Goal: Information Seeking & Learning: Learn about a topic

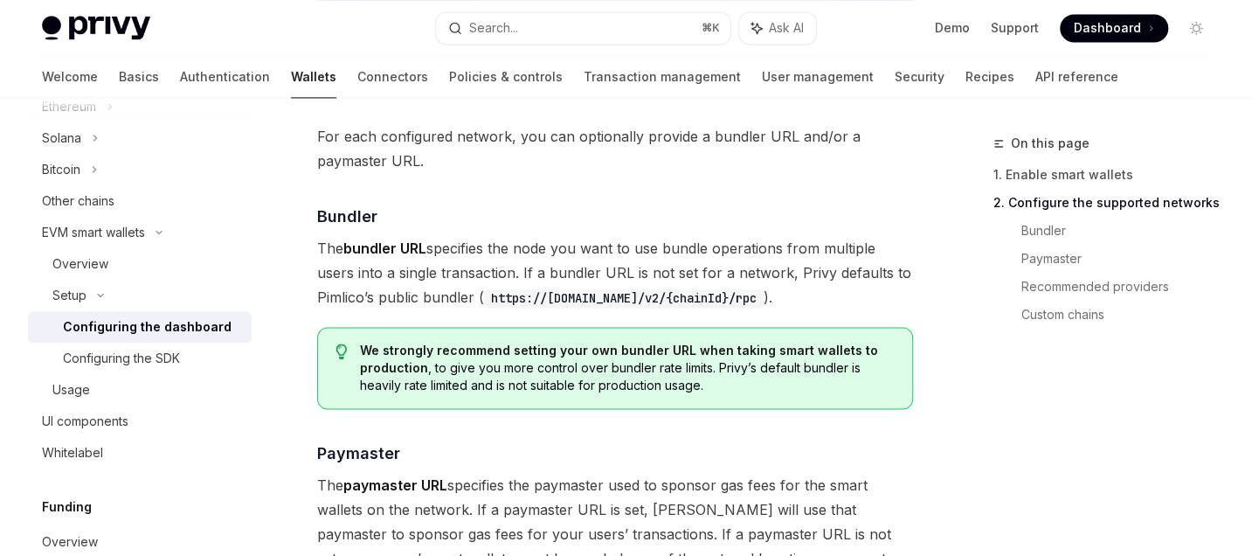
scroll to position [1363, 0]
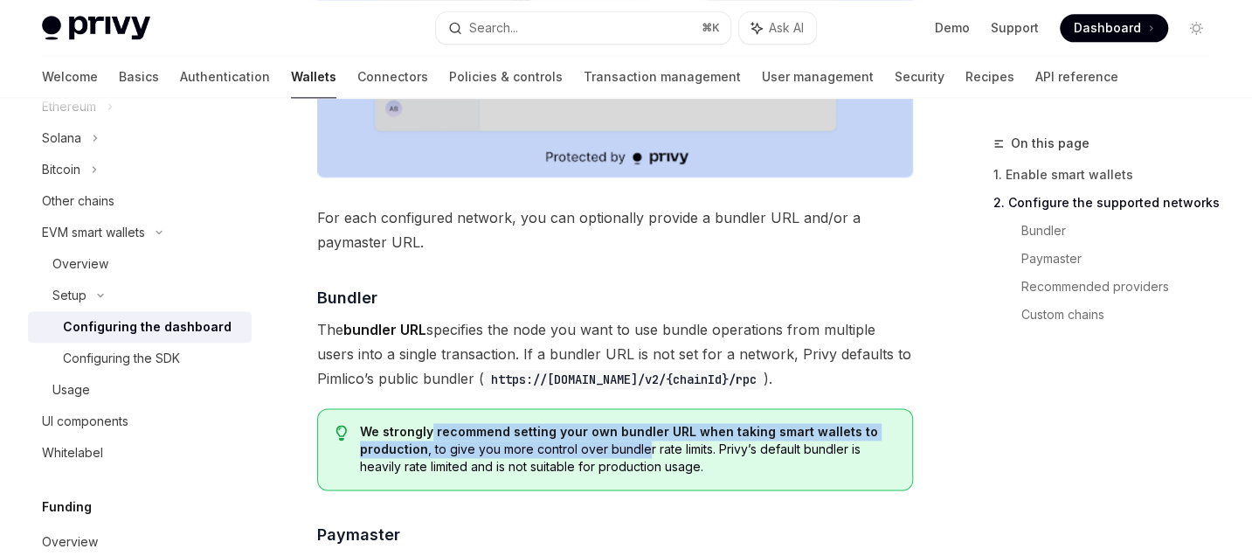
drag, startPoint x: 429, startPoint y: 421, endPoint x: 640, endPoint y: 449, distance: 213.3
click at [640, 449] on span "We strongly recommend setting your own bundler URL when taking smart wallets to…" at bounding box center [628, 449] width 536 height 52
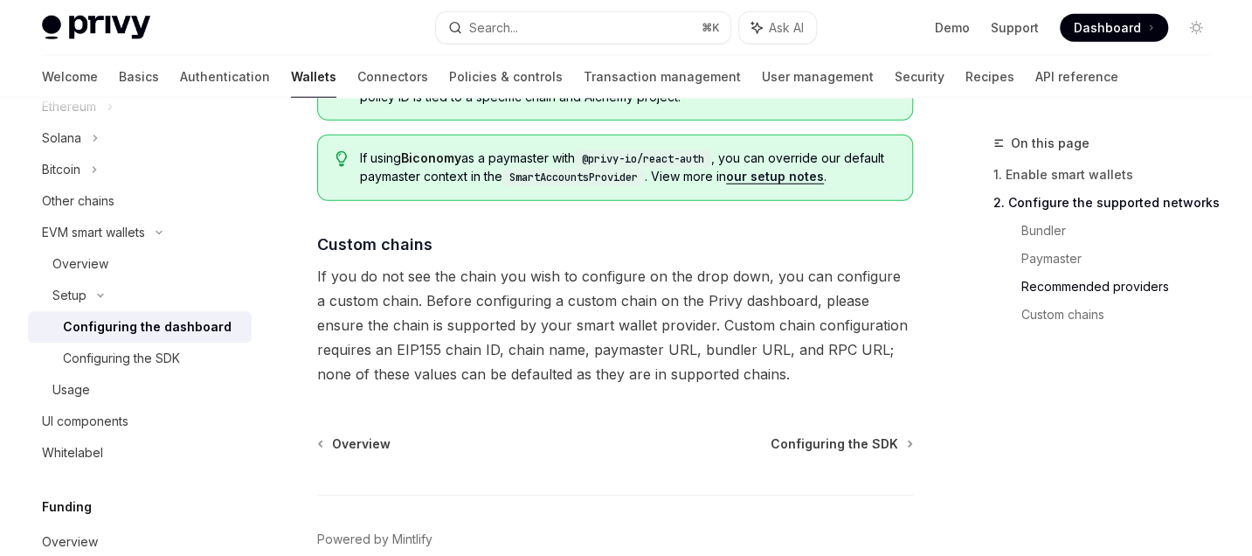
scroll to position [2537, 0]
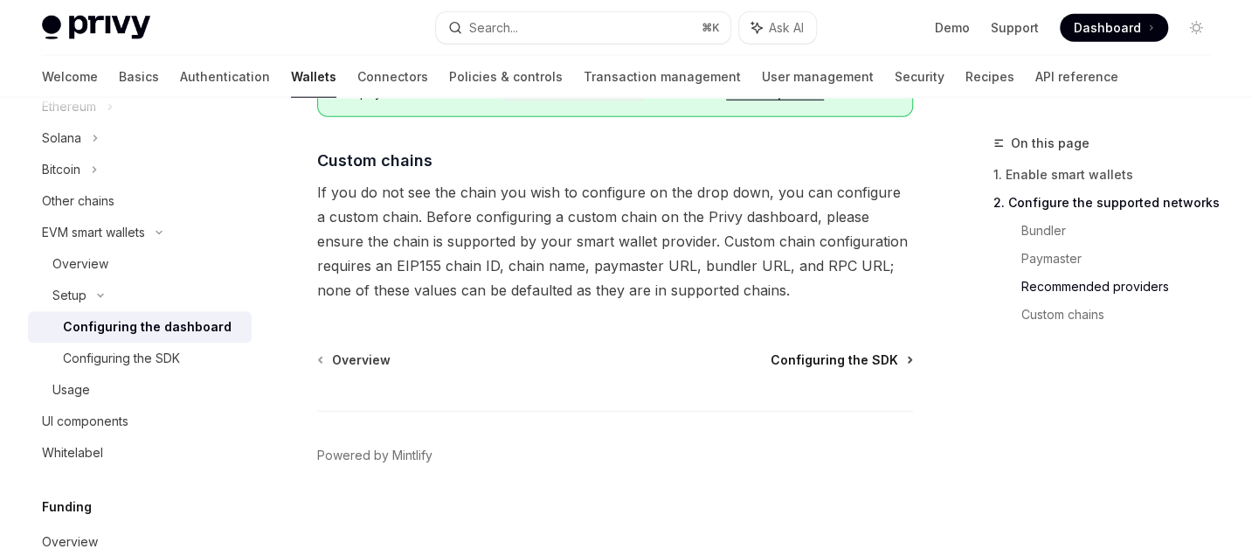
click at [852, 355] on span "Configuring the SDK" at bounding box center [835, 359] width 128 height 17
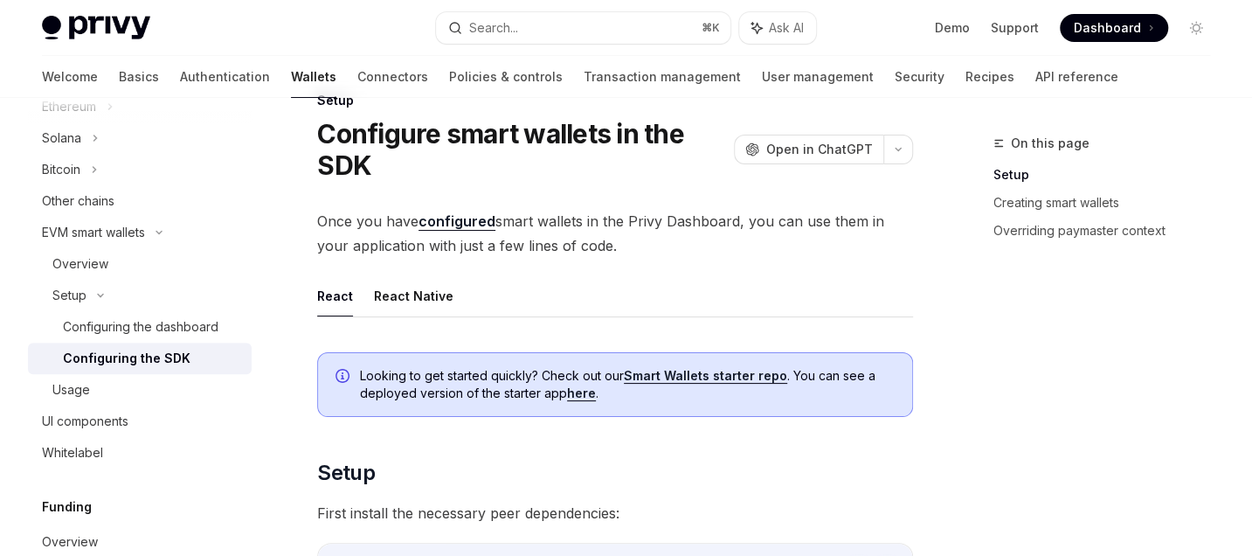
scroll to position [10, 0]
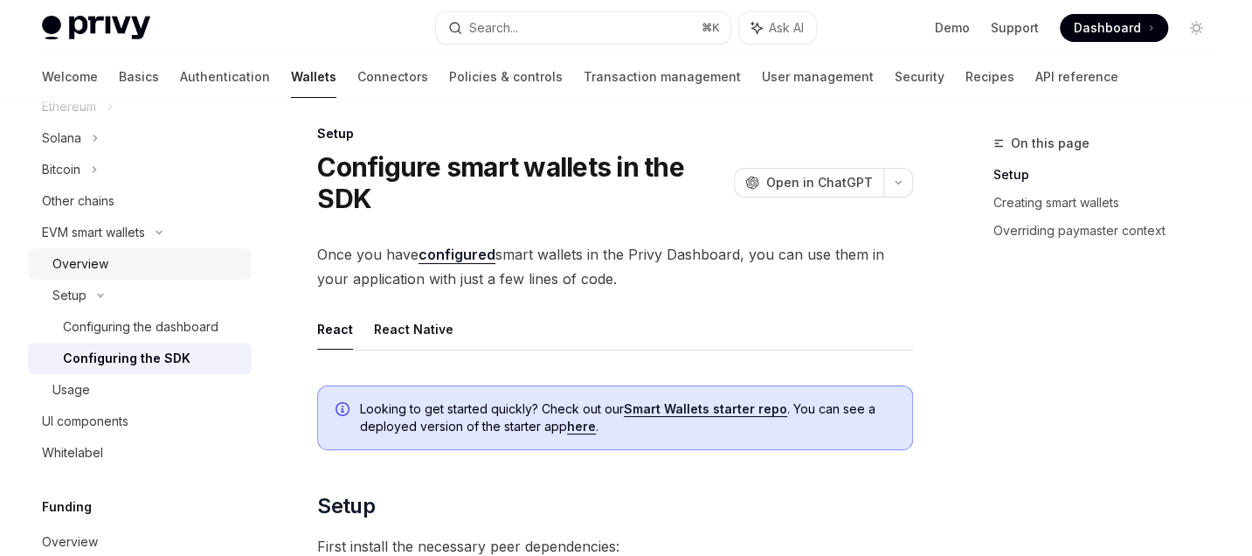
click at [71, 269] on div "Overview" at bounding box center [80, 263] width 56 height 21
type textarea "*"
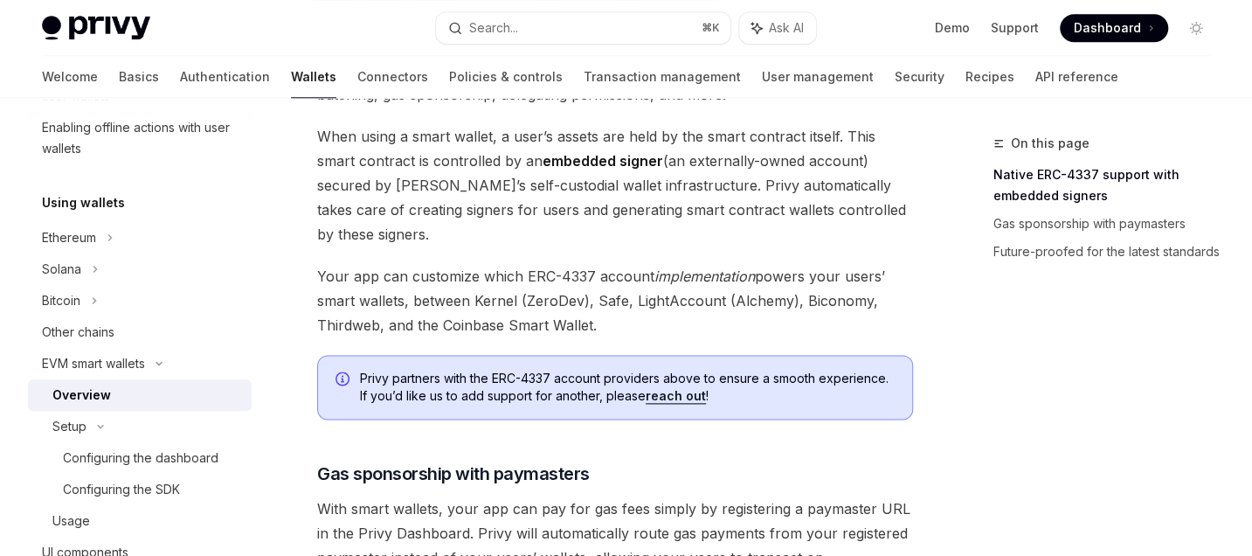
scroll to position [1329, 0]
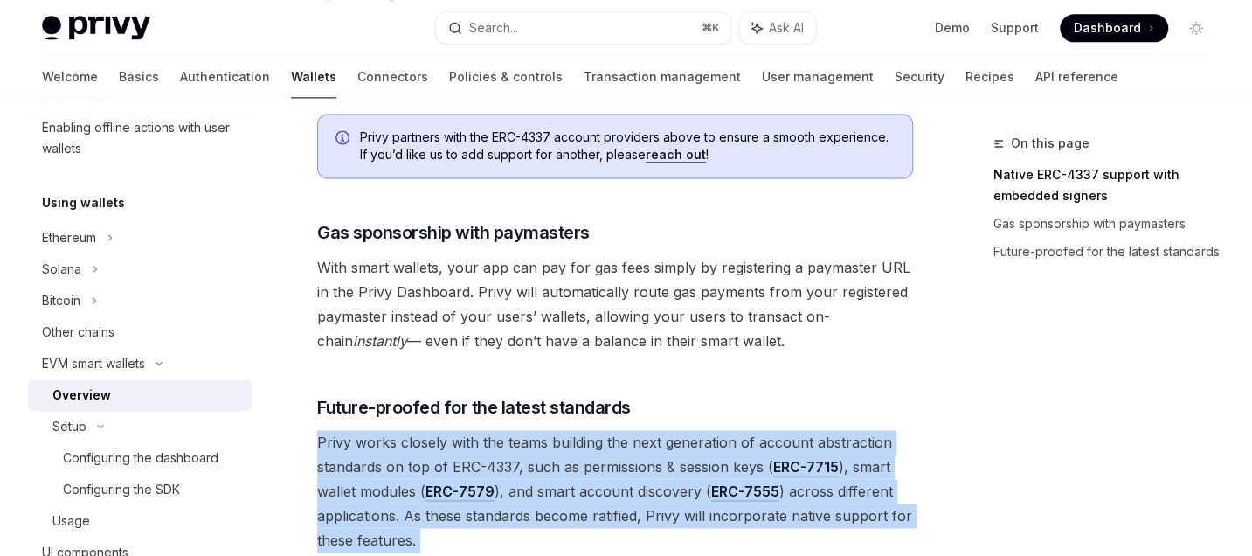
drag, startPoint x: 313, startPoint y: 397, endPoint x: 479, endPoint y: 538, distance: 218.2
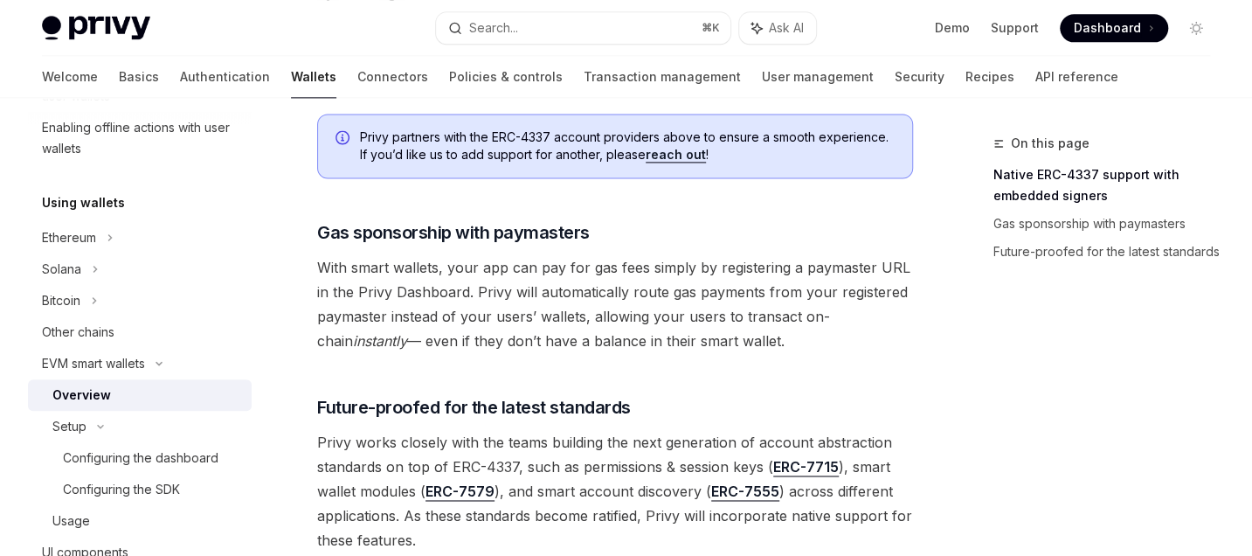
click at [453, 495] on span "Privy works closely with the teams building the next generation of account abst…" at bounding box center [615, 491] width 596 height 122
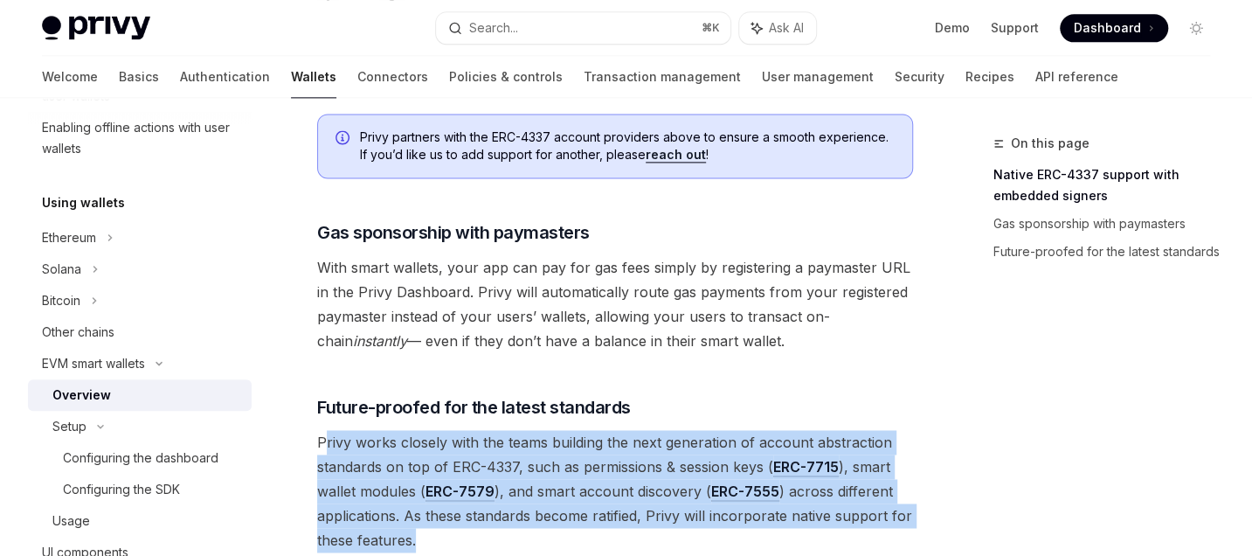
drag, startPoint x: 460, startPoint y: 496, endPoint x: 321, endPoint y: 400, distance: 169.6
click at [322, 430] on span "Privy works closely with the teams building the next generation of account abst…" at bounding box center [615, 491] width 596 height 122
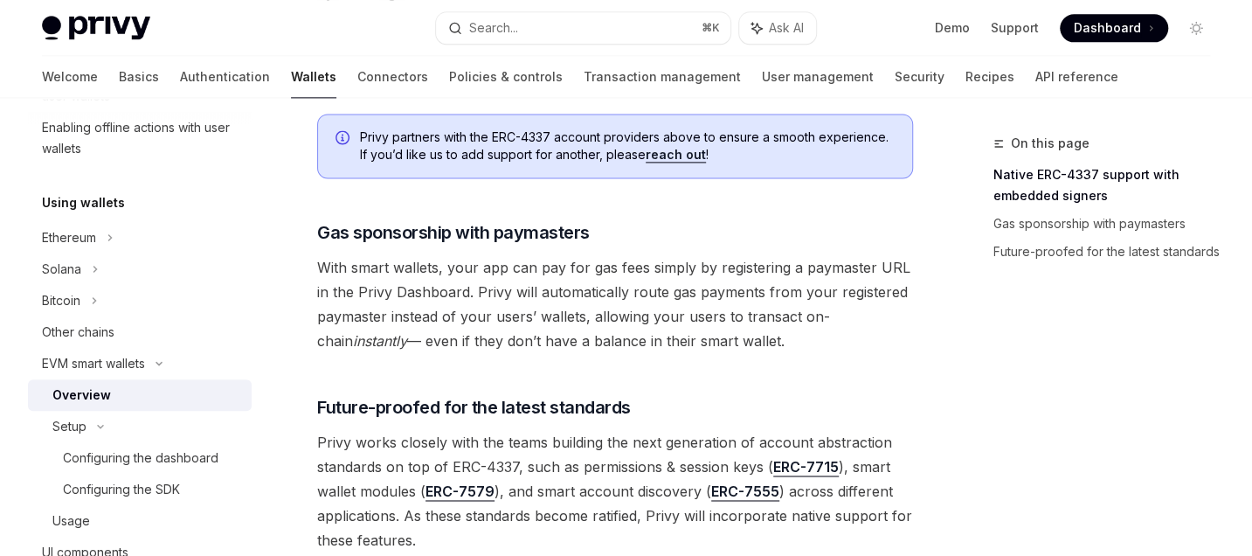
click at [321, 430] on span "Privy works closely with the teams building the next generation of account abst…" at bounding box center [615, 491] width 596 height 122
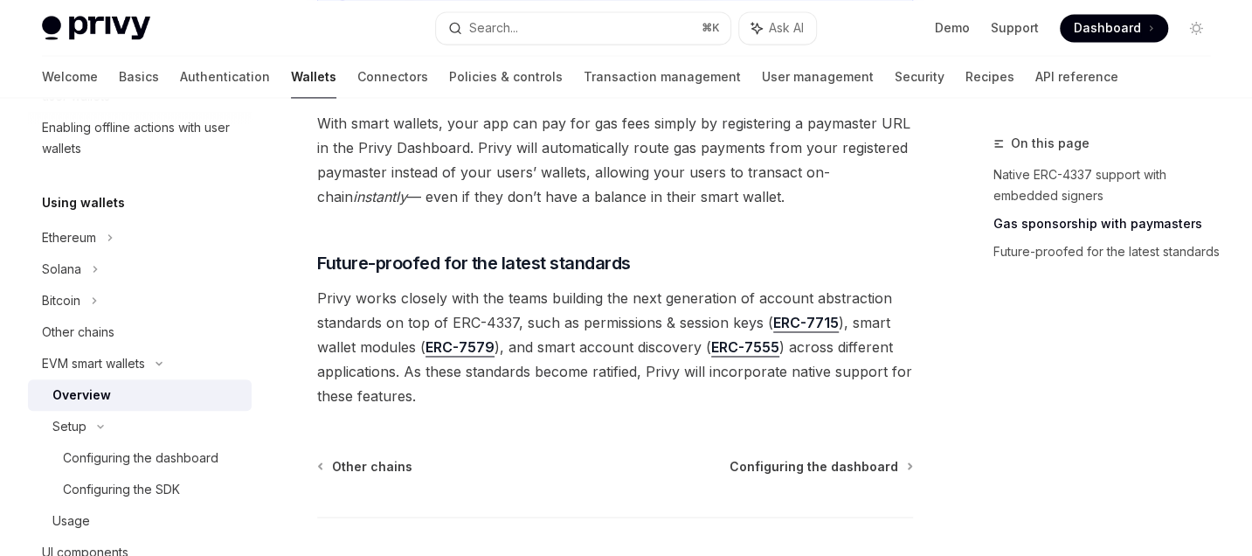
scroll to position [1540, 0]
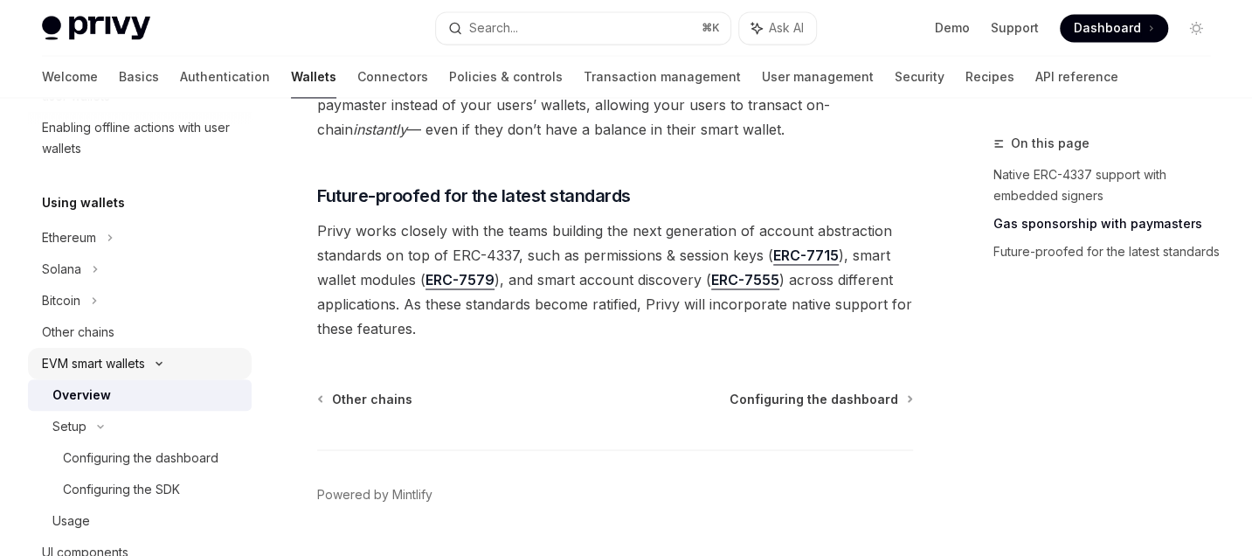
click at [167, 361] on icon at bounding box center [159, 363] width 21 height 7
